Goal: Information Seeking & Learning: Find specific fact

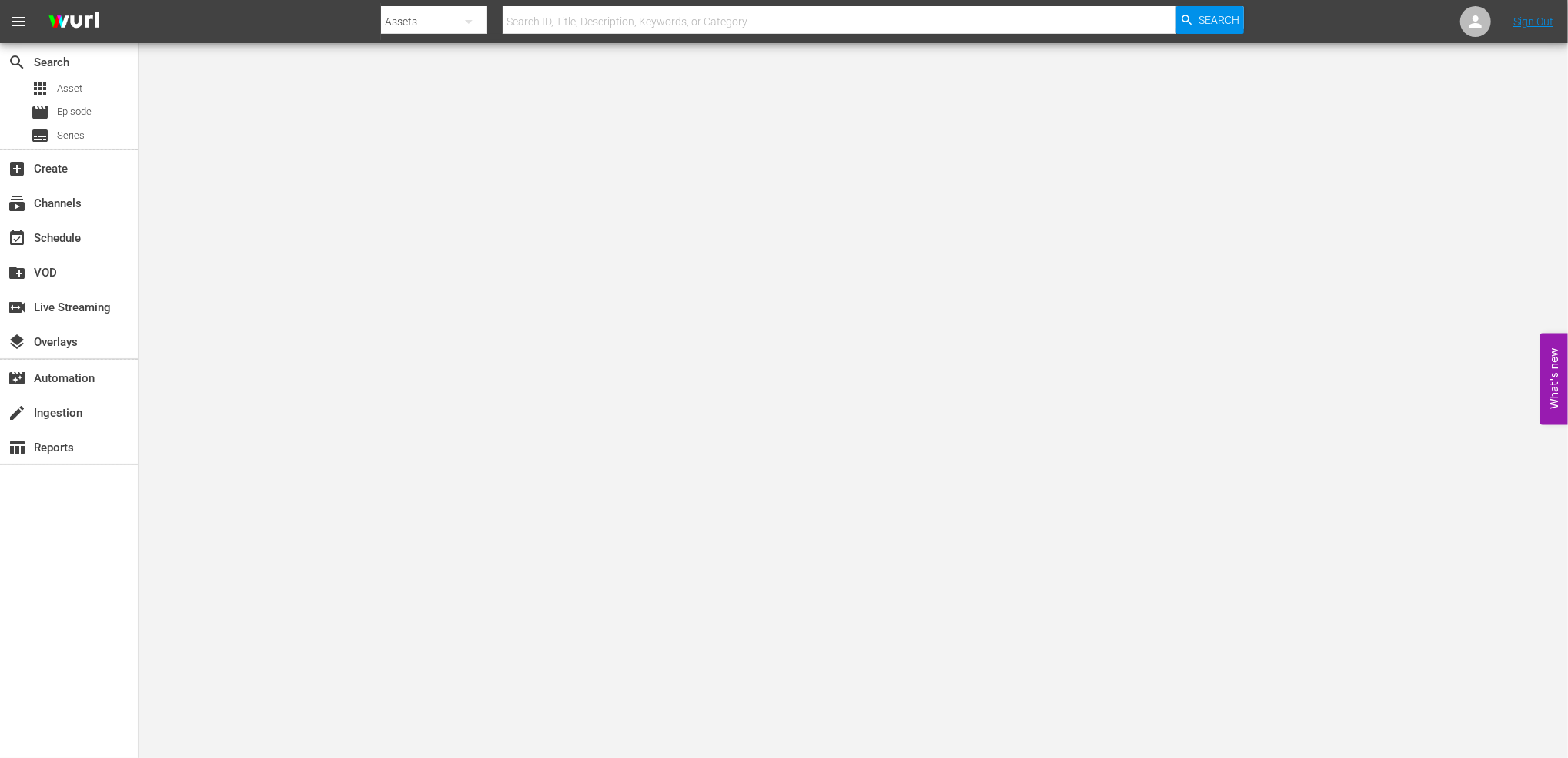
click at [645, 14] on input "text" at bounding box center [839, 21] width 673 height 37
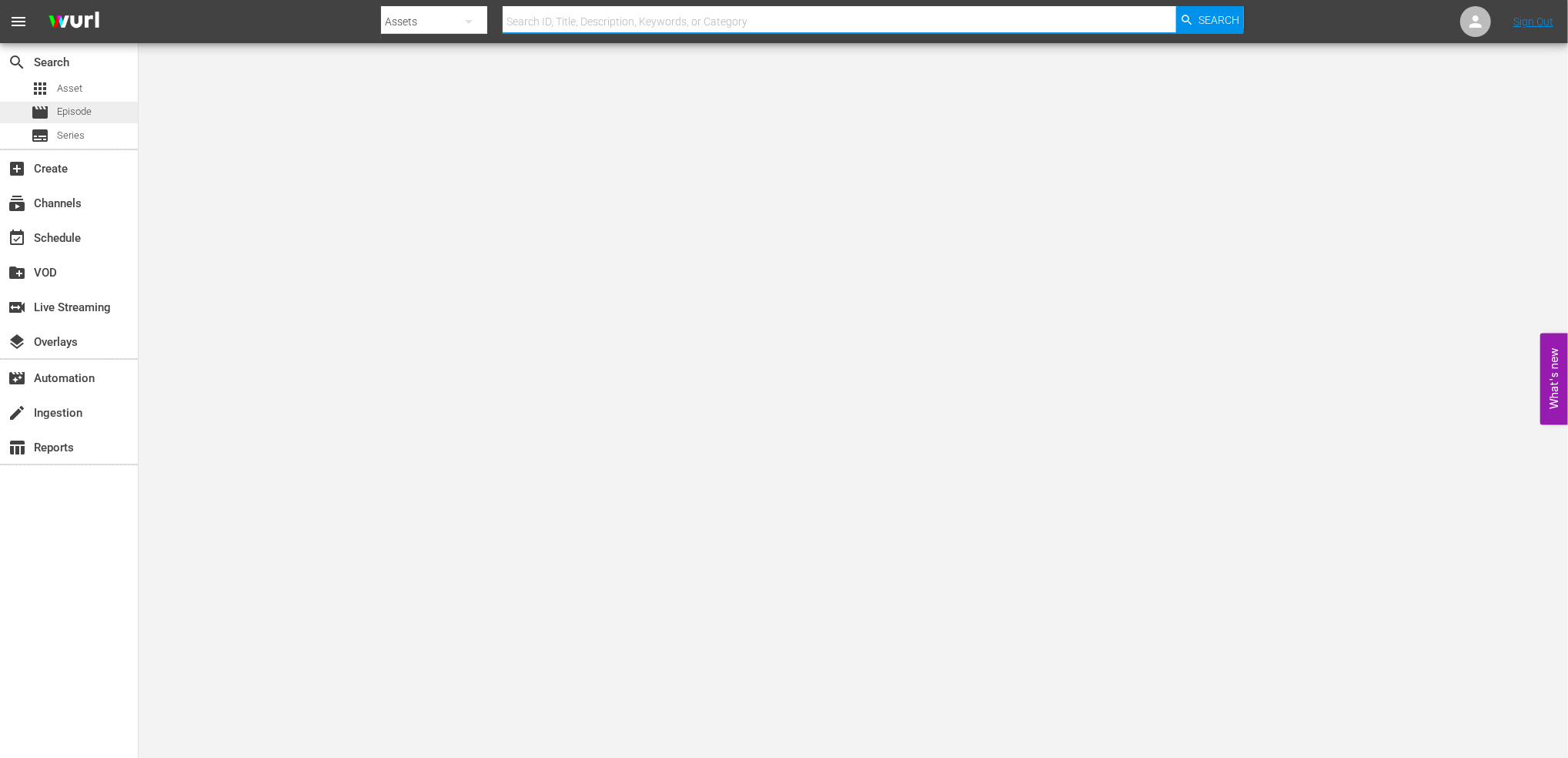
click at [77, 112] on span "Episode" at bounding box center [74, 112] width 35 height 15
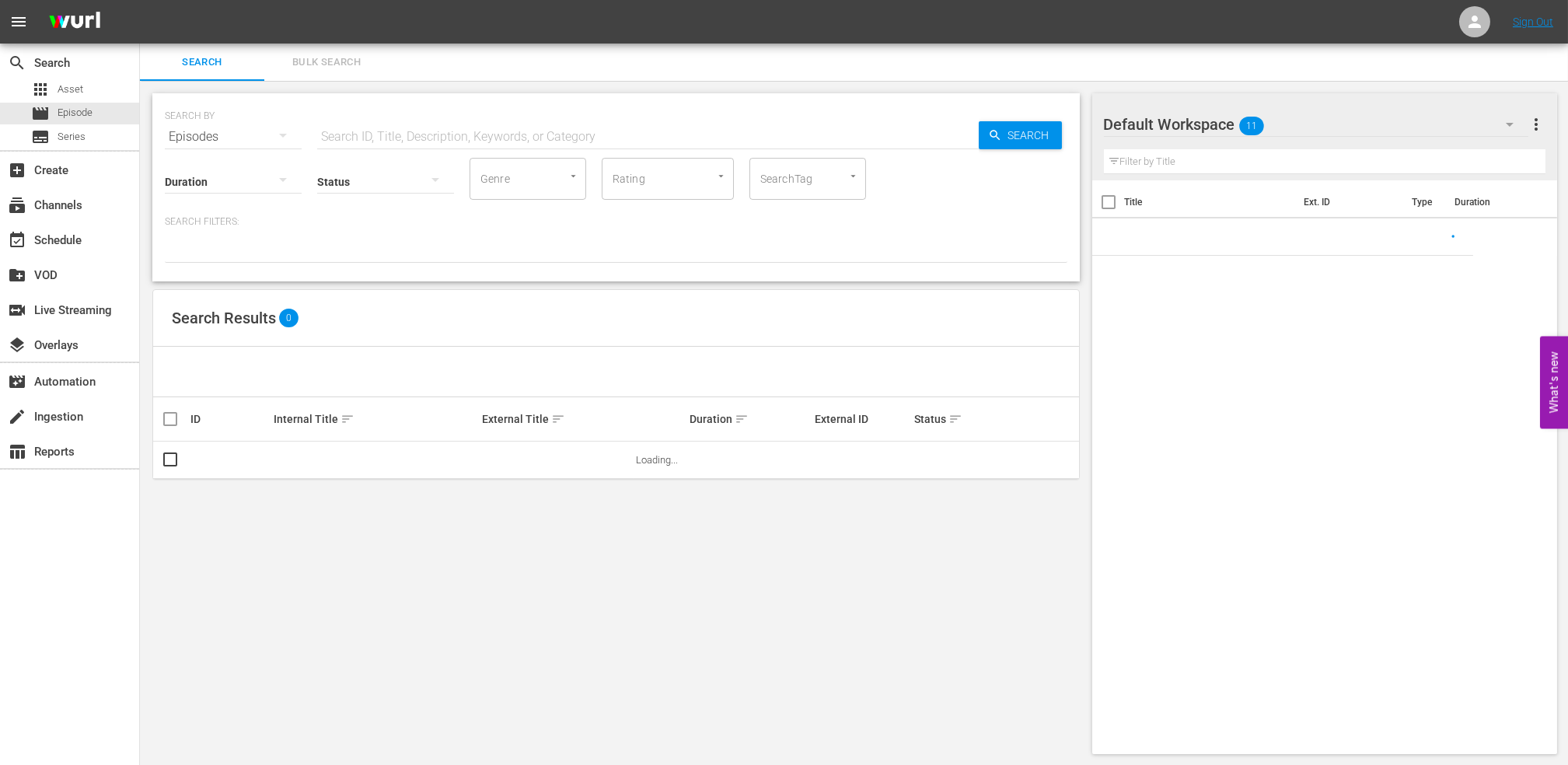
click at [500, 125] on input "text" at bounding box center [648, 136] width 662 height 37
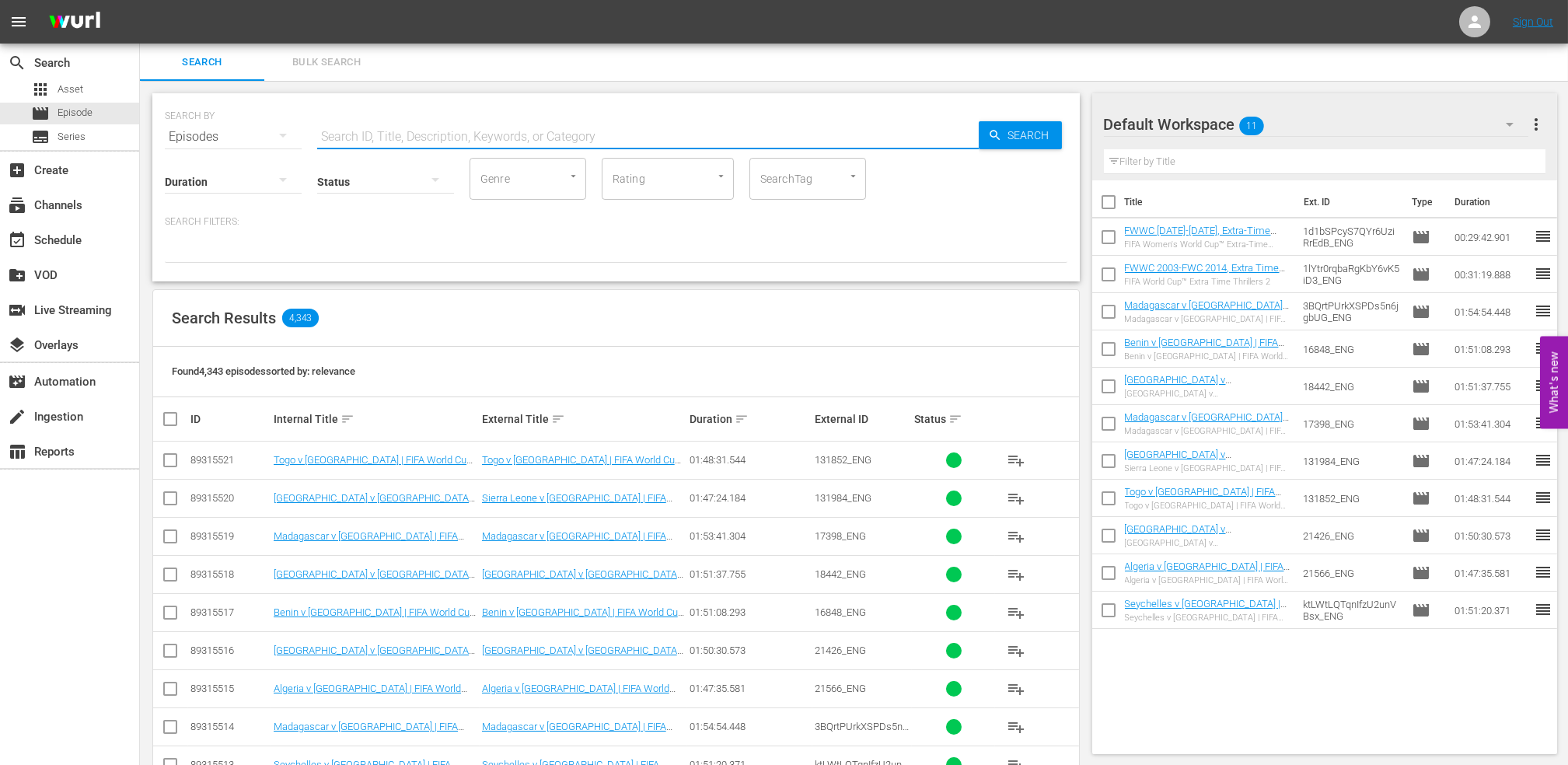
paste input "FWWC 2015 - Final - USA v [GEOGRAPHIC_DATA]"
click at [996, 134] on icon "button" at bounding box center [995, 135] width 10 height 10
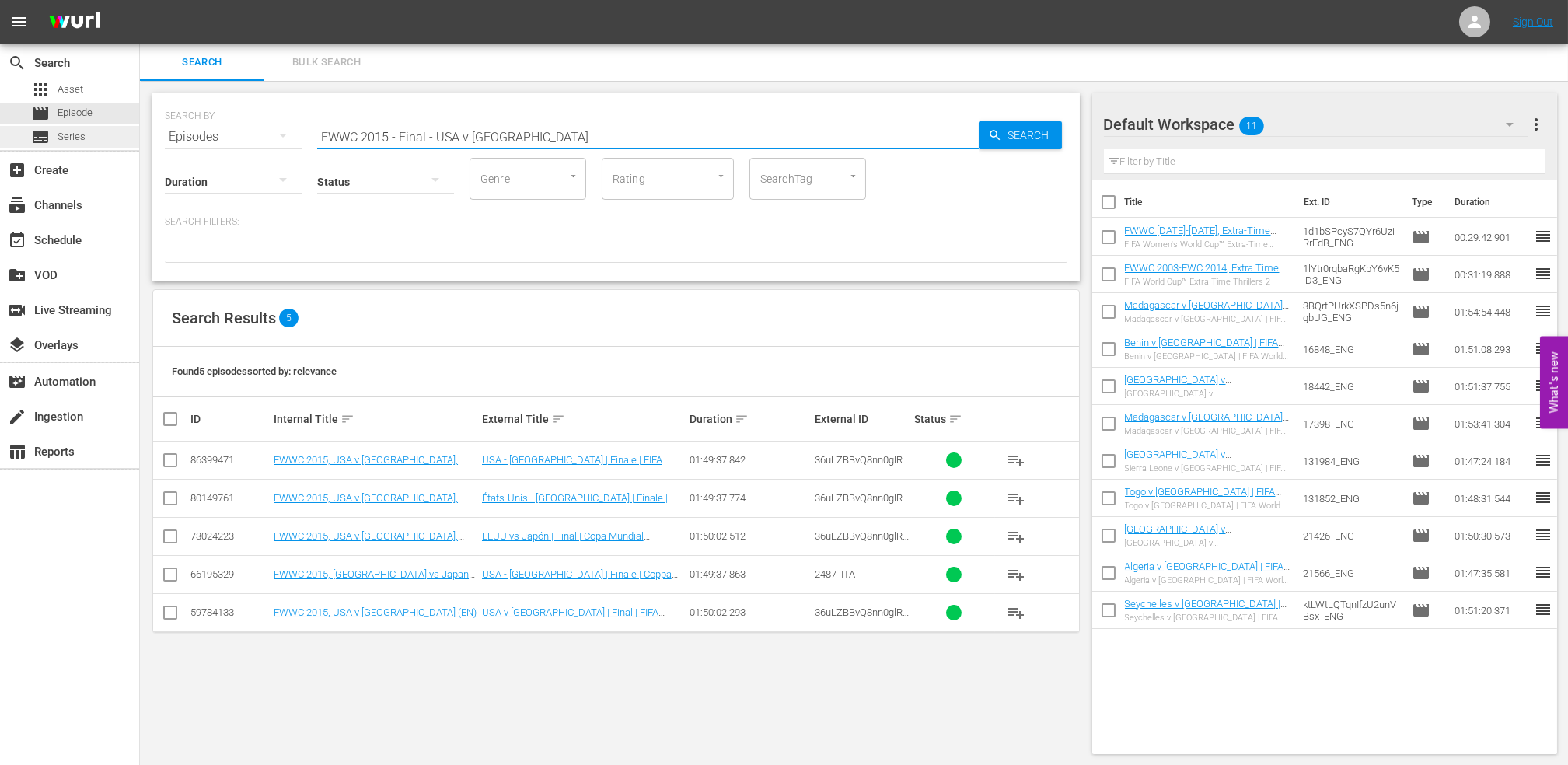
drag, startPoint x: 515, startPoint y: 135, endPoint x: 135, endPoint y: 135, distance: 380.0
click at [140, 0] on div "search Search apps Asset movie Episode subtitles Series add_box Create subscrip…" at bounding box center [854, 0] width 1428 height 0
drag, startPoint x: 313, startPoint y: 138, endPoint x: 227, endPoint y: 138, distance: 86.0
click at [227, 138] on div "SEARCH BY Search By Episodes Search ID, Title, Description, Keywords, or Catego…" at bounding box center [616, 127] width 903 height 56
paste input "World Champions: [GEOGRAPHIC_DATA] 1998"
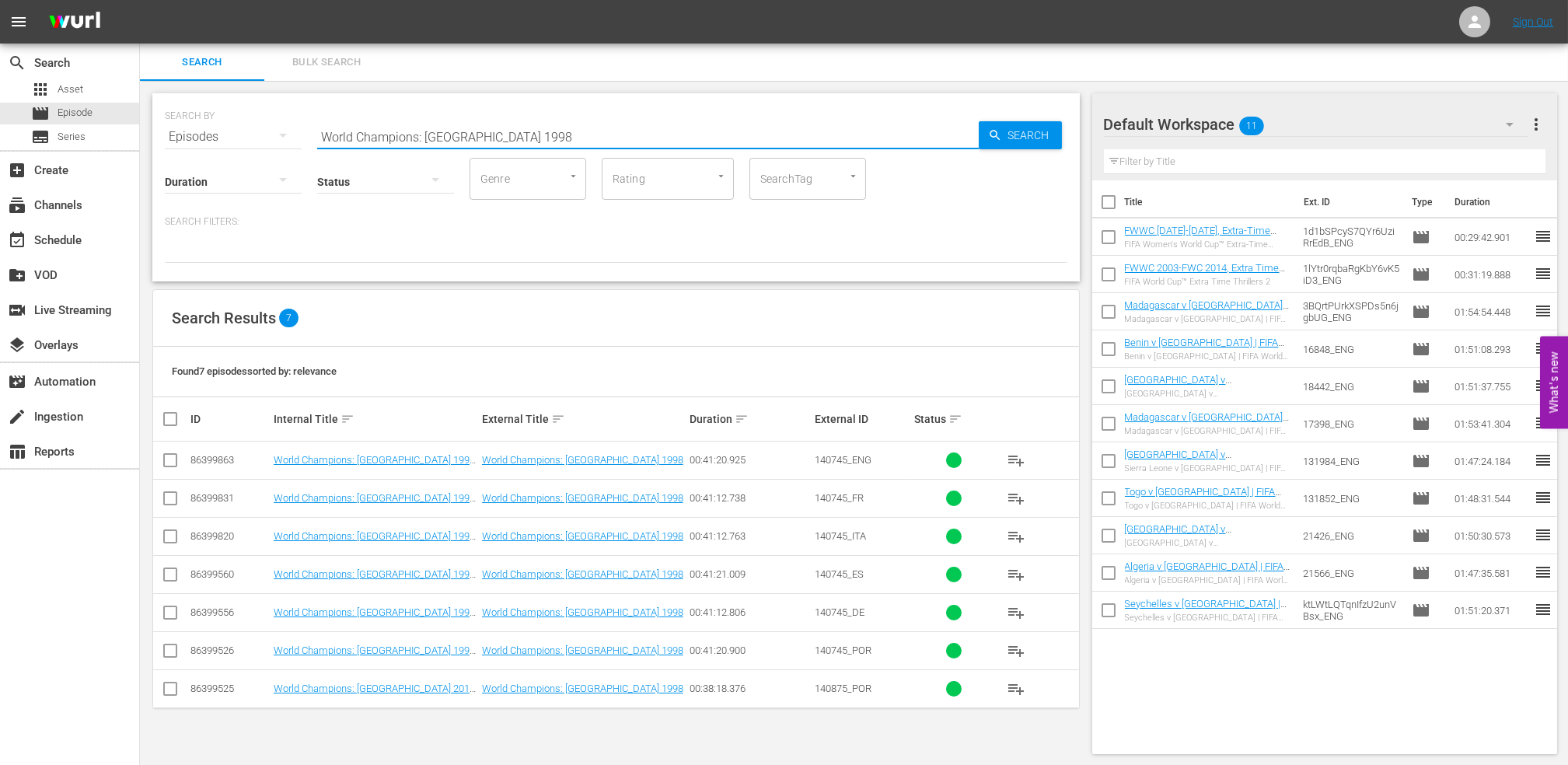
drag, startPoint x: 511, startPoint y: 134, endPoint x: 261, endPoint y: 145, distance: 250.2
click at [261, 145] on div "SEARCH BY Search By Episodes Search ID, Title, Description, Keywords, or Catego…" at bounding box center [616, 187] width 928 height 188
paste input "FWC 1998 - Final - [GEOGRAPHIC_DATA] v [GEOGRAPHIC_DATA]"
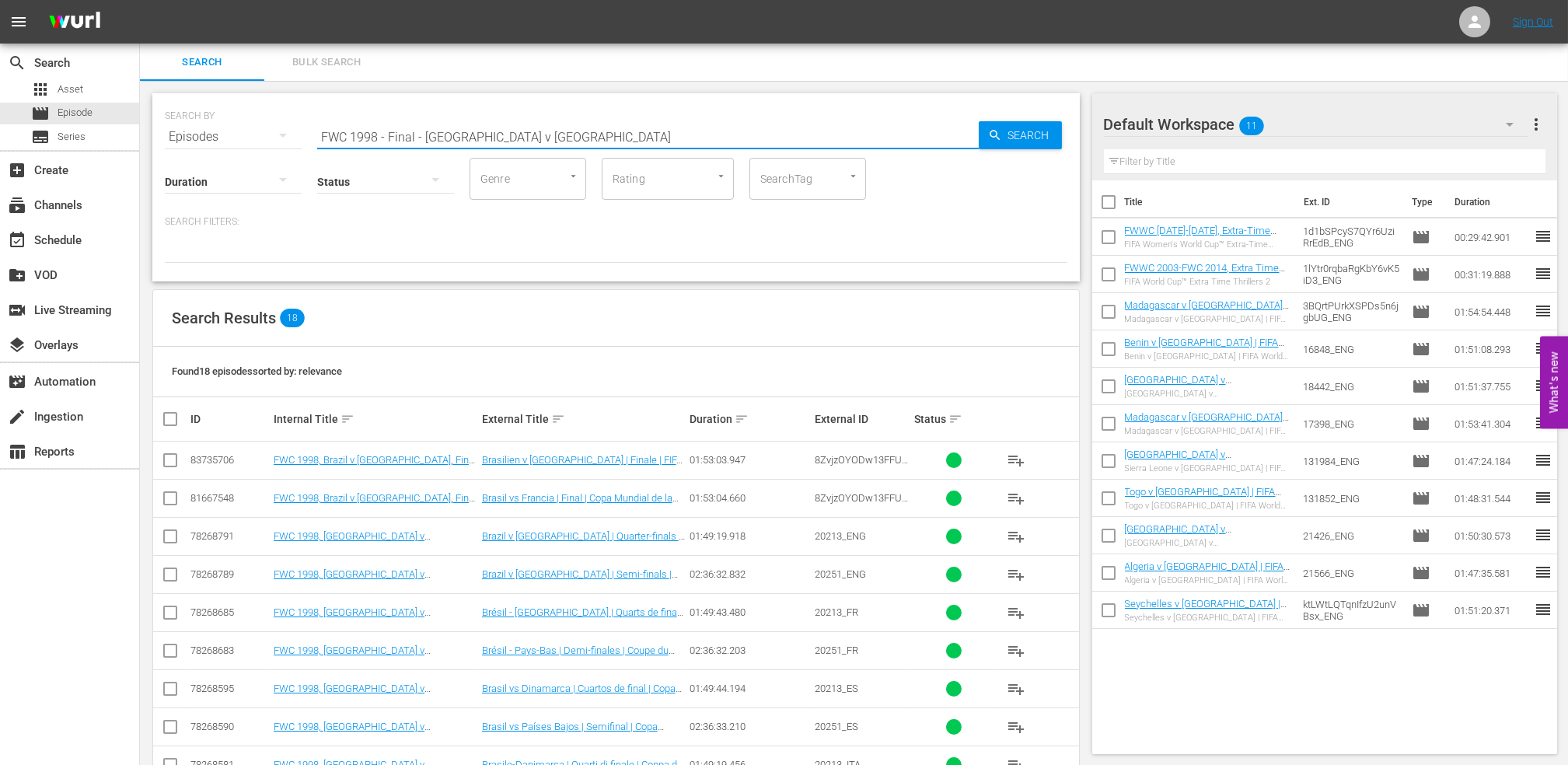
drag, startPoint x: 558, startPoint y: 134, endPoint x: 280, endPoint y: 134, distance: 278.0
click at [280, 134] on div "SEARCH BY Search By Episodes Search ID, Title, Description, Keywords, or Catego…" at bounding box center [616, 127] width 903 height 56
paste input "2002 - Final - [GEOGRAPHIC_DATA] v [GEOGRAPHIC_DATA]"
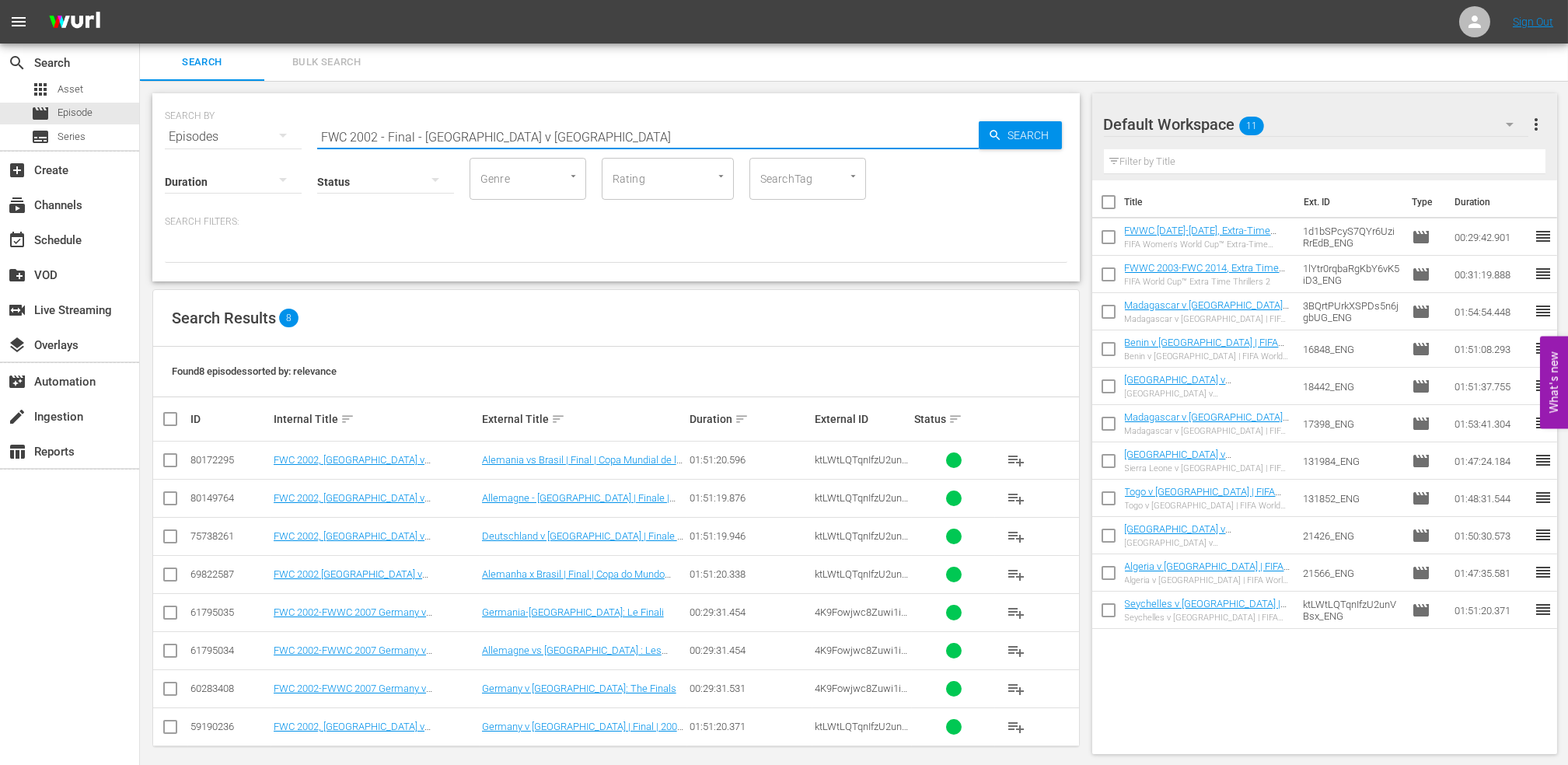
drag, startPoint x: 565, startPoint y: 138, endPoint x: 189, endPoint y: 144, distance: 376.0
click at [167, 143] on div "SEARCH BY Search By Episodes Search ID, Title, Description, Keywords, or Catego…" at bounding box center [616, 187] width 928 height 188
paste input "USA v [GEOGRAPHIC_DATA] | Group Matches | 1994 FIFA World Cup [GEOGRAPHIC_DATA]…"
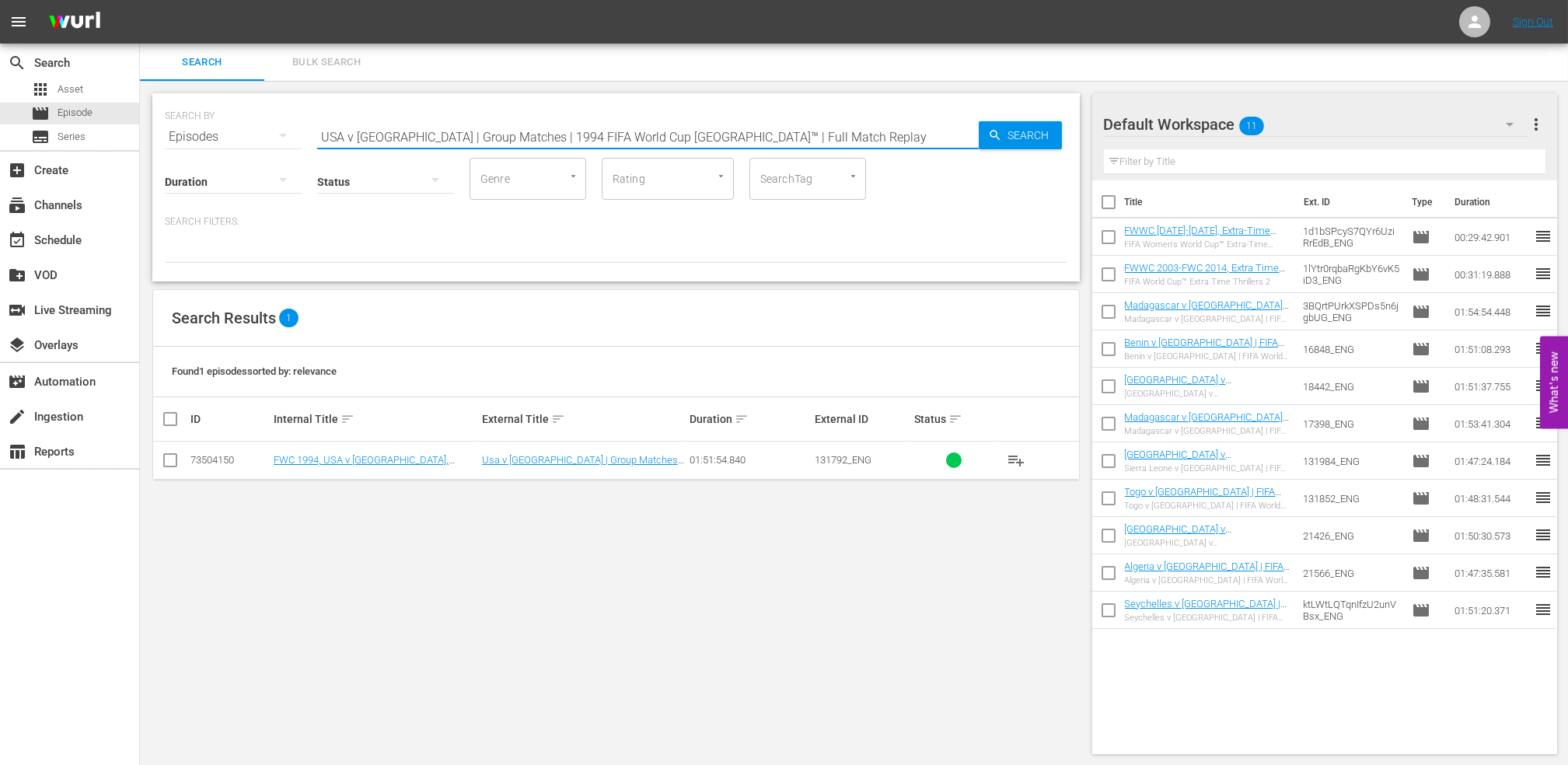
drag, startPoint x: 791, startPoint y: 131, endPoint x: 176, endPoint y: 144, distance: 615.1
click at [176, 144] on div "SEARCH BY Search By Episodes Search ID, Title, Description, Keywords, or Catego…" at bounding box center [616, 187] width 928 height 188
paste input "Italy v [GEOGRAPHIC_DATA] | Quarter-final"
drag, startPoint x: 639, startPoint y: 138, endPoint x: 240, endPoint y: 140, distance: 399.0
click at [240, 140] on div "SEARCH BY Search By Episodes Search ID, Title, Description, Keywords, or Catego…" at bounding box center [616, 127] width 903 height 56
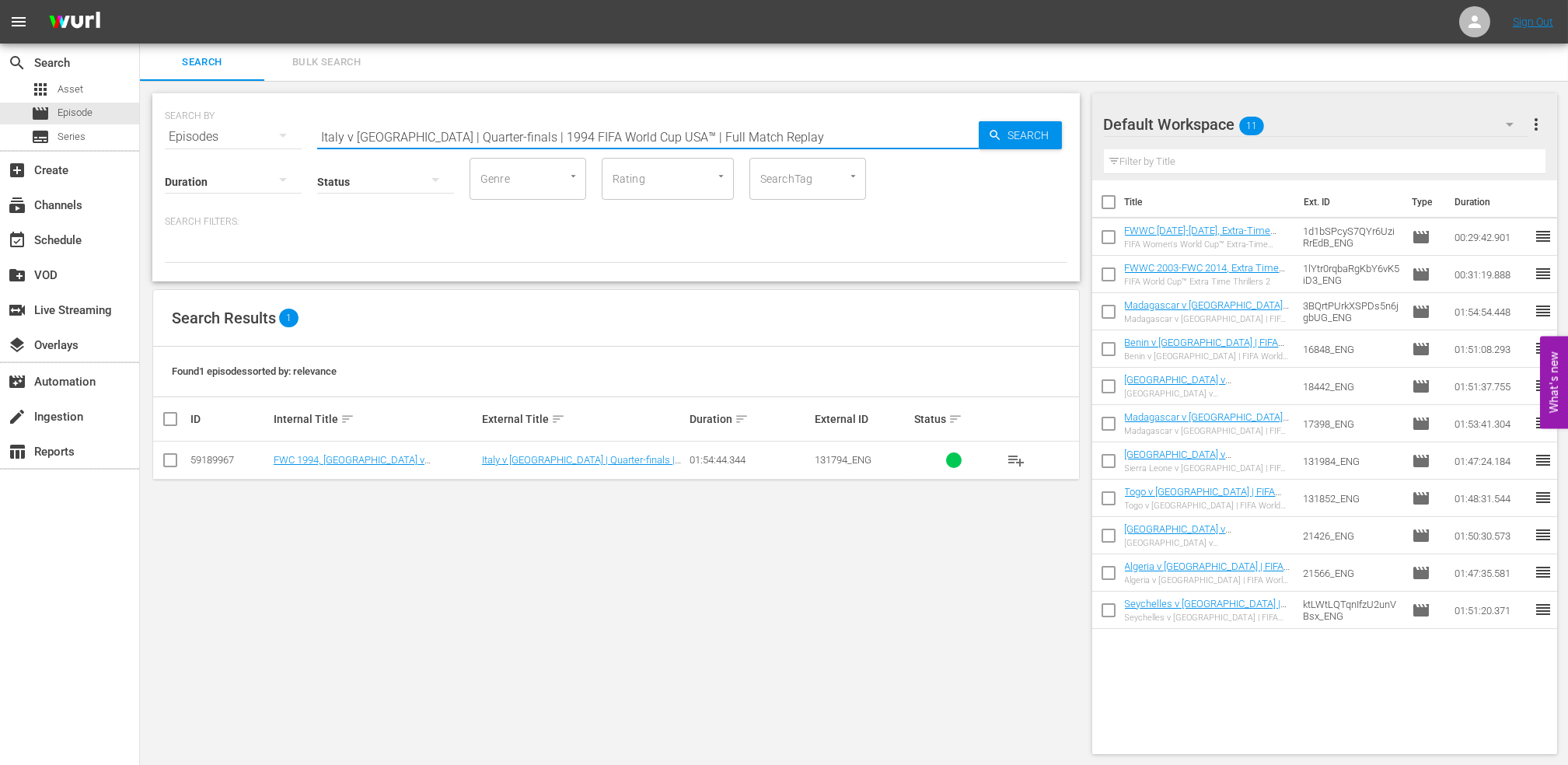
paste input "A LOOK BACK: 2022 FIFA World Cup Qatar™"
drag, startPoint x: 208, startPoint y: 131, endPoint x: 173, endPoint y: 132, distance: 35.0
click at [168, 131] on div "SEARCH BY Search By Episodes Search ID, Title, Description, Keywords, or Catego…" at bounding box center [616, 127] width 903 height 56
paste input "LOCAL ONLY - FWC 1970 Official Film, The World at their Feet"
drag, startPoint x: 675, startPoint y: 141, endPoint x: 265, endPoint y: 144, distance: 410.0
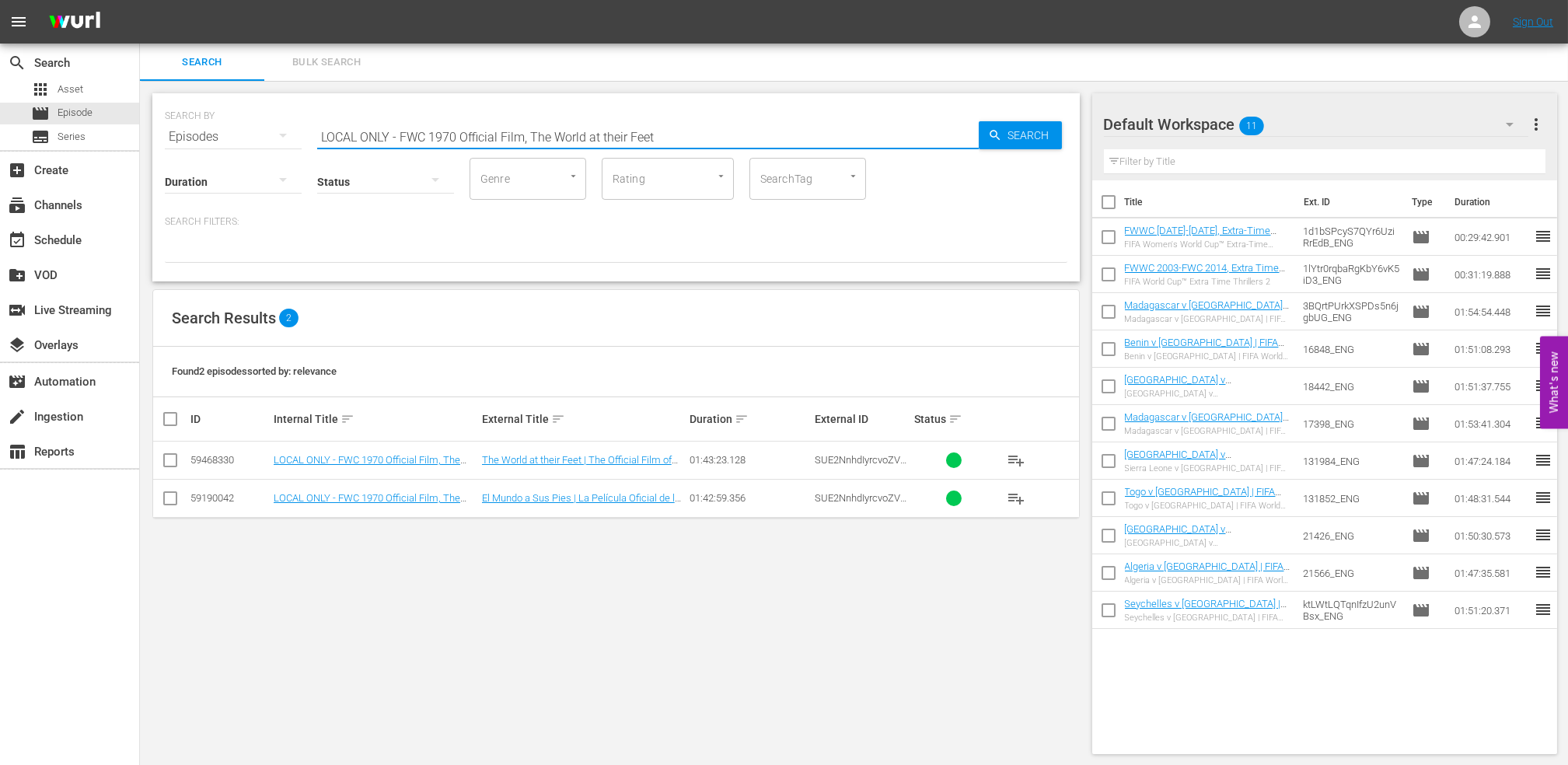
click at [265, 144] on div "SEARCH BY Search By Episodes Search ID, Title, Description, Keywords, or Catego…" at bounding box center [616, 187] width 928 height 188
paste input "FWC 1970 - Final - [GEOGRAPHIC_DATA] v [GEOGRAPHIC_DATA]"
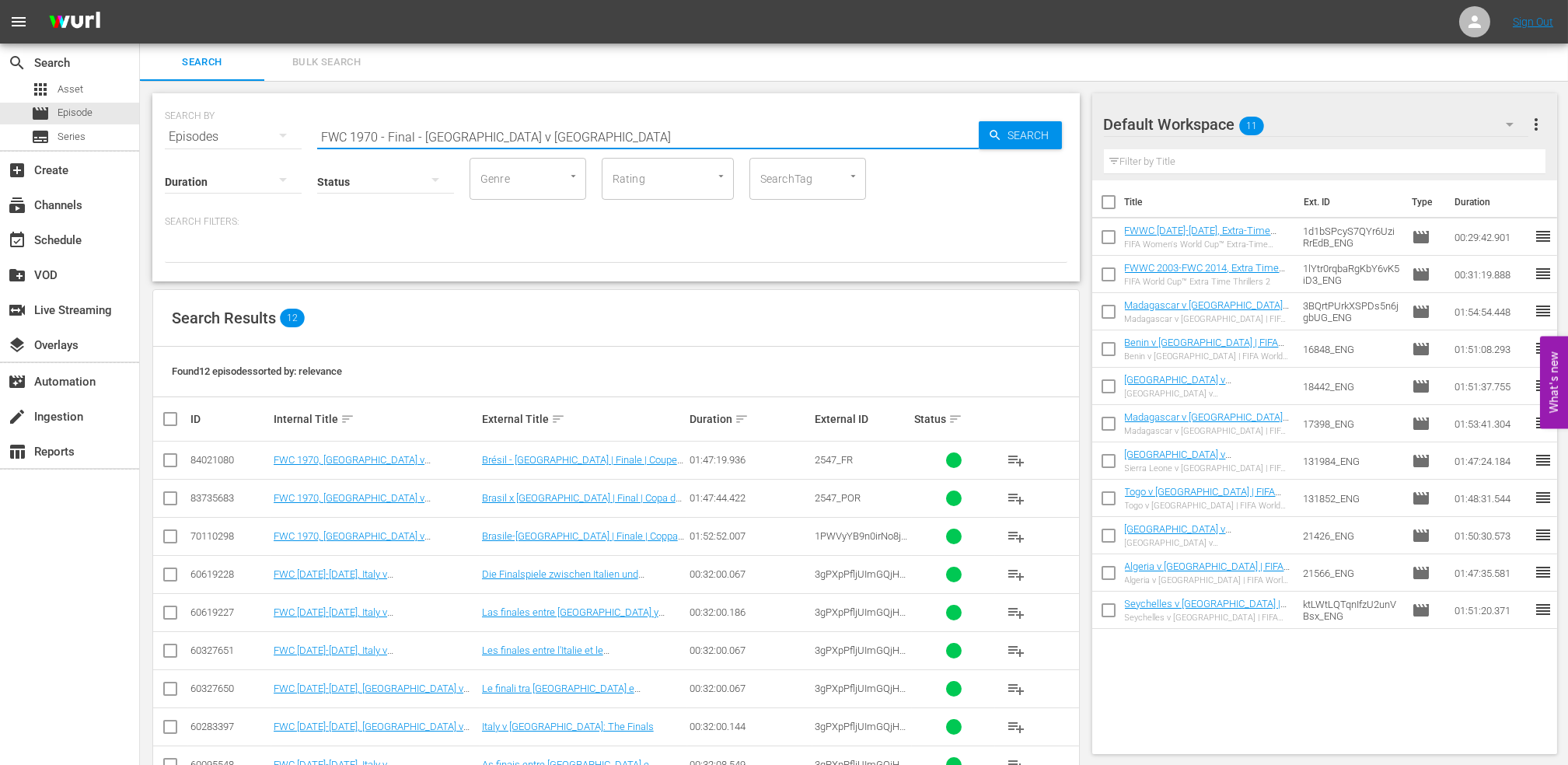
drag, startPoint x: 501, startPoint y: 132, endPoint x: 230, endPoint y: 136, distance: 271.0
click at [231, 136] on div "SEARCH BY Search By Episodes Search ID, Title, Description, Keywords, or Catego…" at bounding box center [616, 127] width 903 height 56
paste input "BRAZIL IN [DATE] - FWC [GEOGRAPHIC_DATA] 1970"
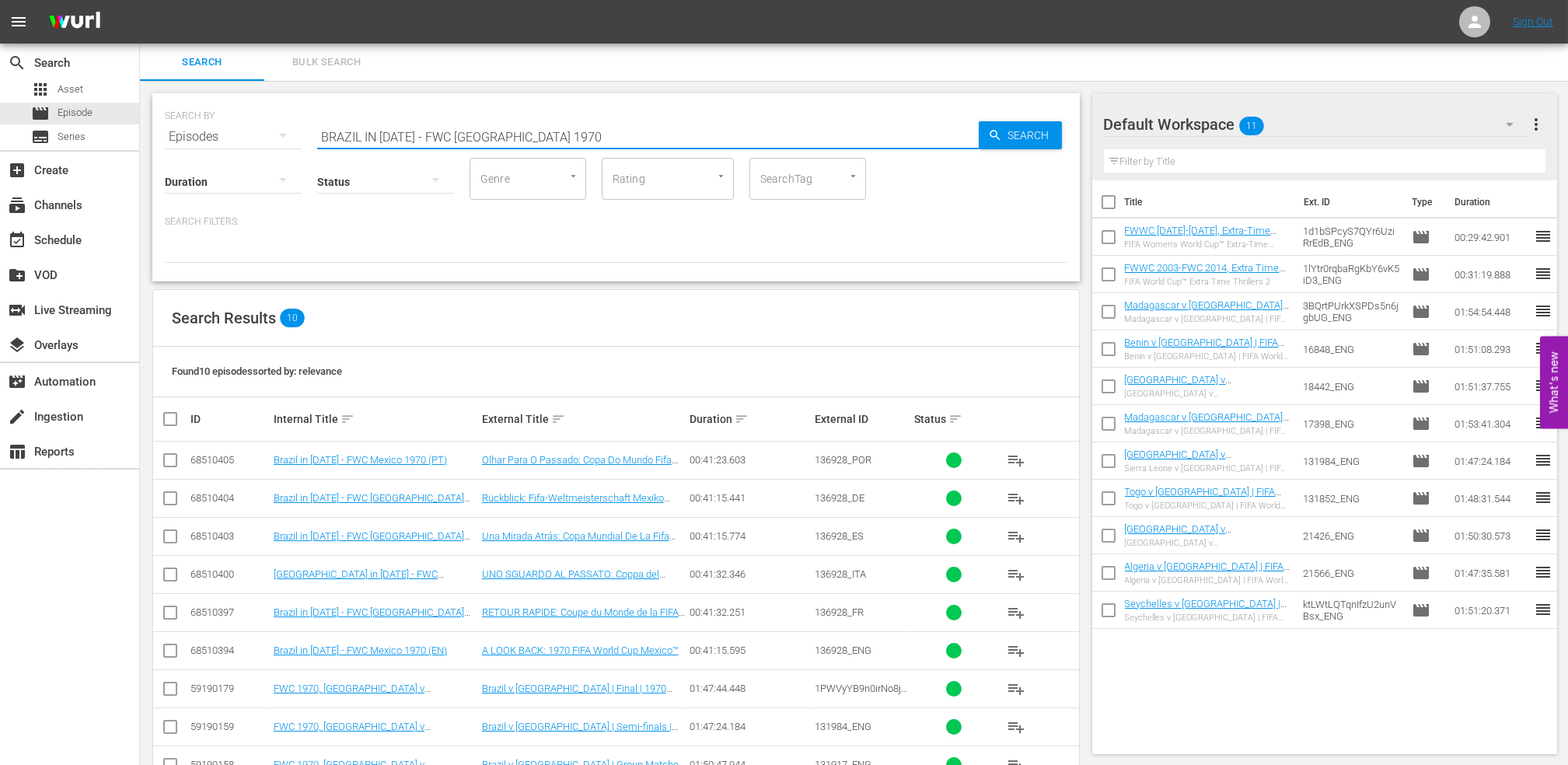
drag, startPoint x: 390, startPoint y: 134, endPoint x: 175, endPoint y: 134, distance: 215.0
click at [175, 134] on div "SEARCH BY Search By Episodes Search ID, Title, Description, Keywords, or Catego…" at bounding box center [616, 127] width 903 height 56
paste input "Italy v [GEOGRAPHIC_DATA] | Group Matches | FIFA World Cup 1990 | Full Match Re…"
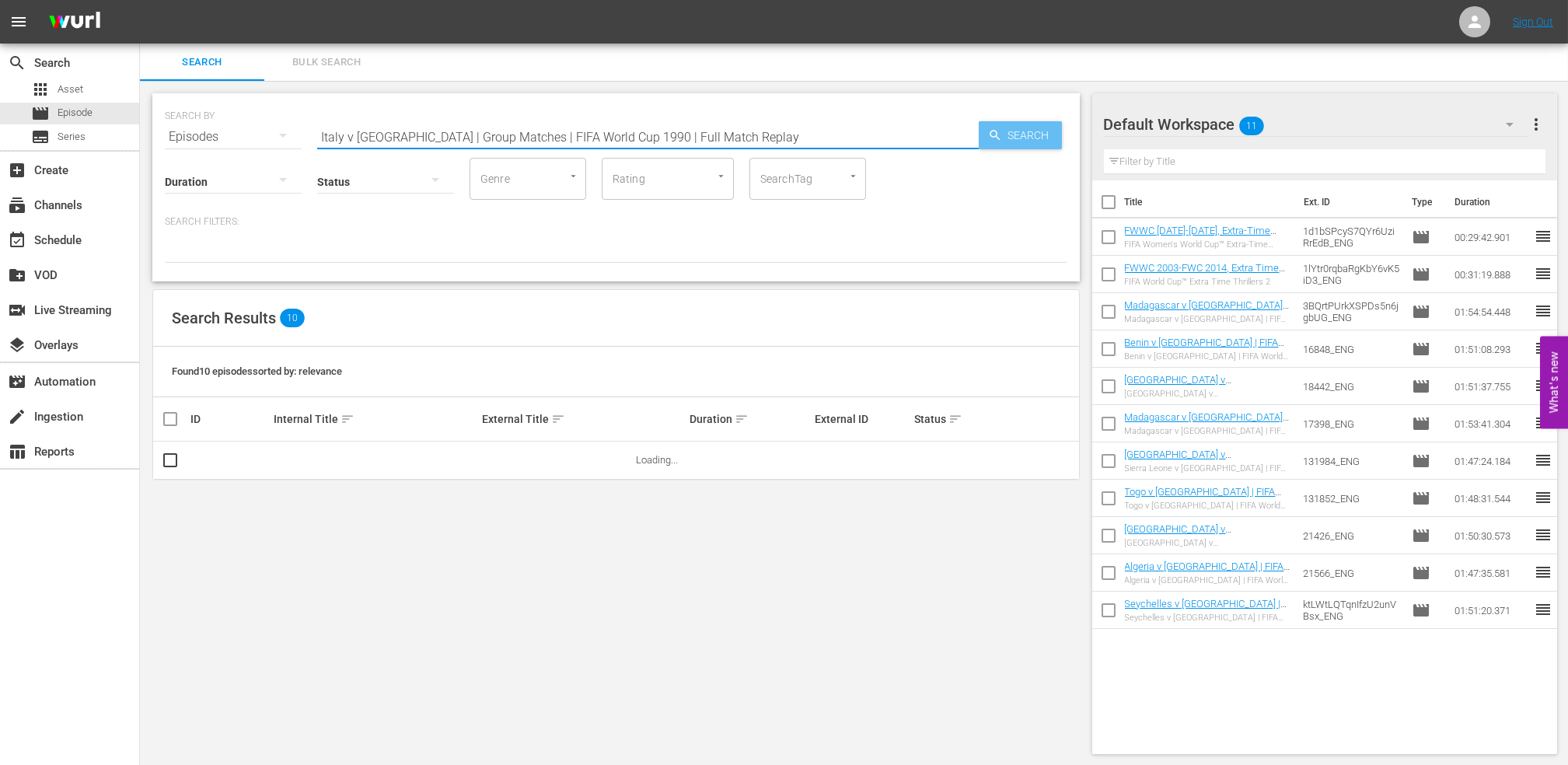
click at [1020, 137] on span "Search" at bounding box center [1032, 135] width 60 height 28
drag, startPoint x: 713, startPoint y: 133, endPoint x: 187, endPoint y: 151, distance: 526.3
click at [165, 151] on div "SEARCH BY Search By Episodes Search ID, Title, Description, Keywords, or Catego…" at bounding box center [616, 187] width 928 height 188
paste input "FWC 1990 - Final - [GEOGRAPHIC_DATA] v [GEOGRAPHIC_DATA]"
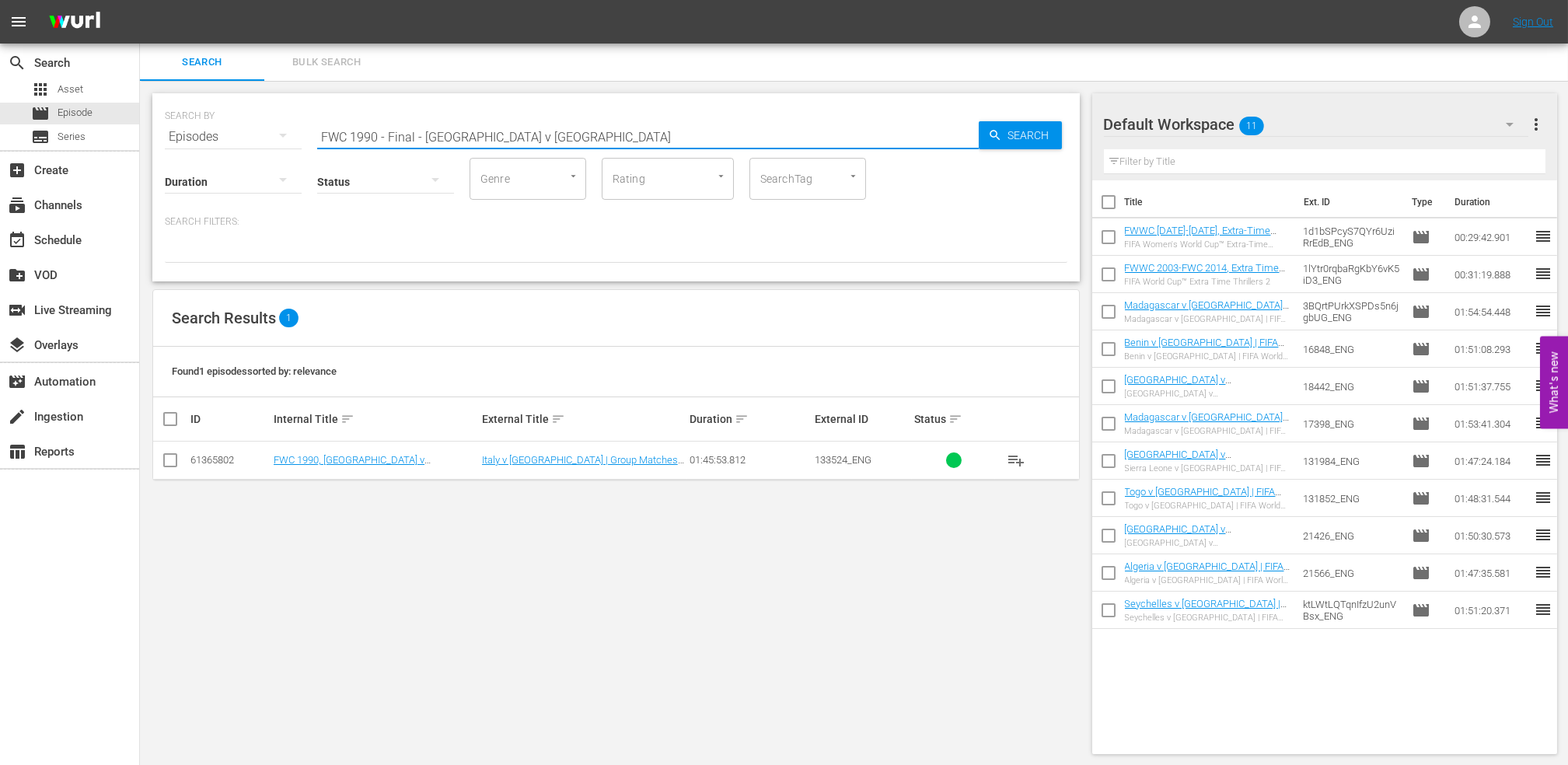
click at [596, 125] on input "FWC 1990 - Final - [GEOGRAPHIC_DATA] v [GEOGRAPHIC_DATA]" at bounding box center [648, 136] width 662 height 37
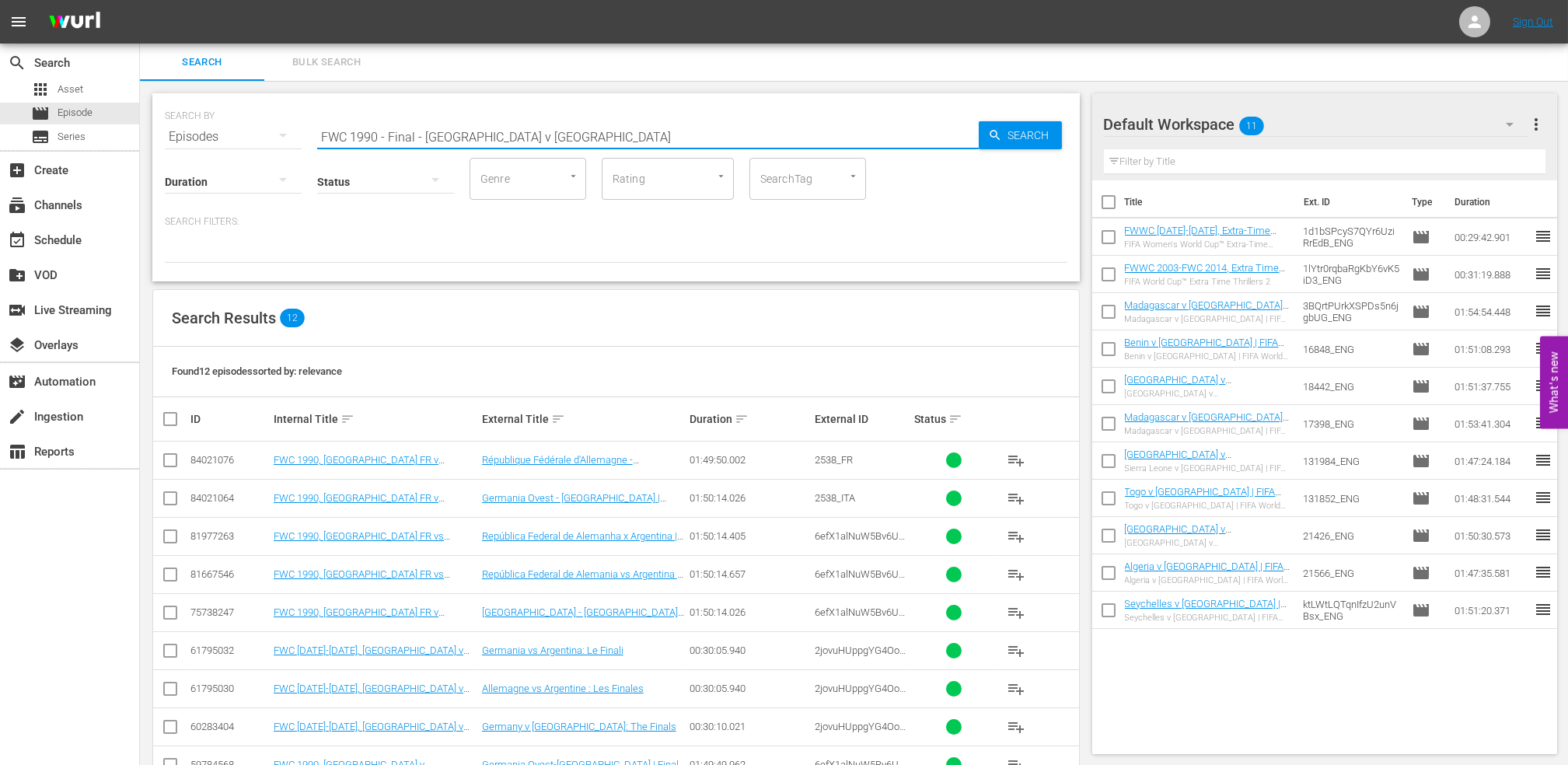
type input "FWC 1990 - Final - [GEOGRAPHIC_DATA] v [GEOGRAPHIC_DATA]"
